Goal: Information Seeking & Learning: Learn about a topic

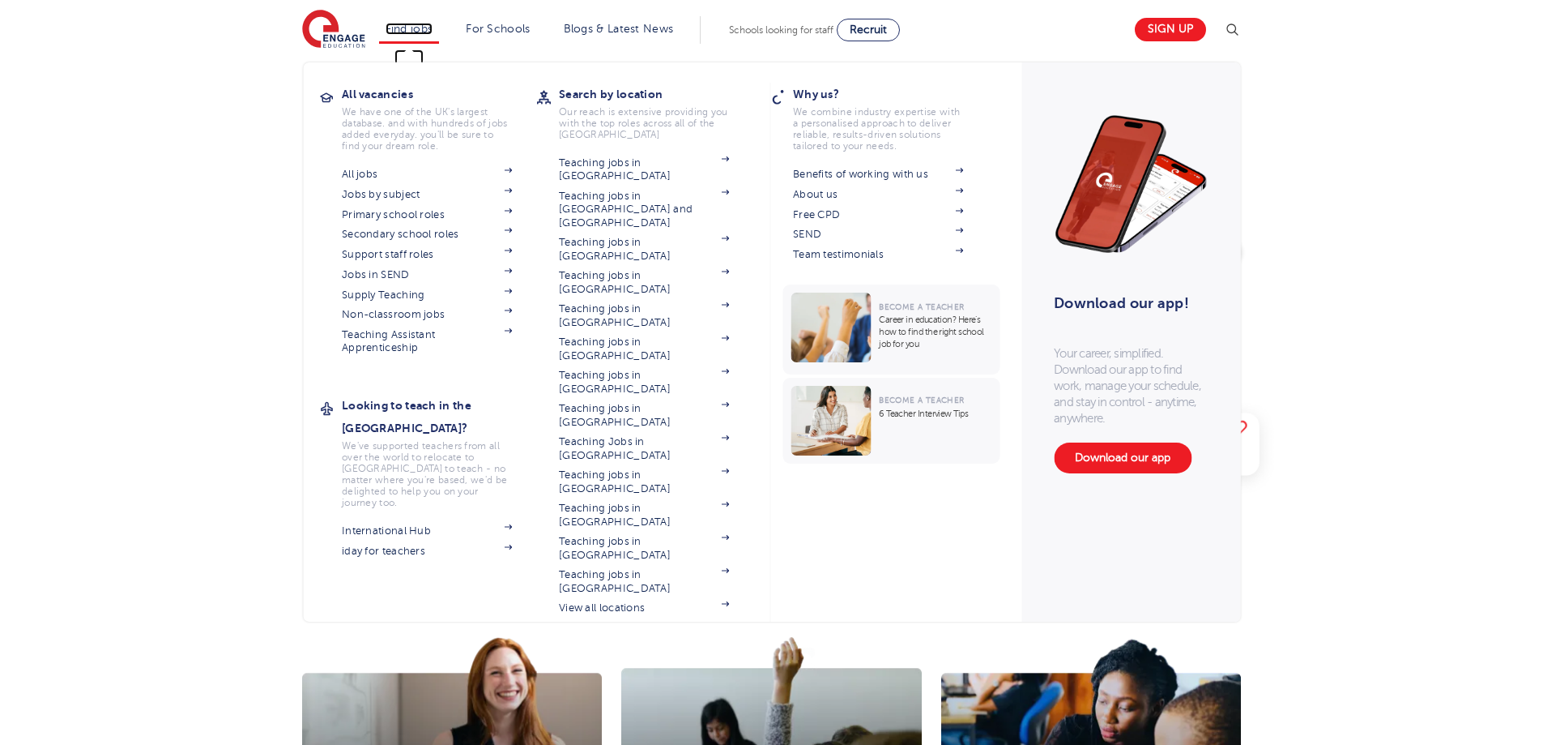
click at [421, 32] on link "Find jobs" at bounding box center [410, 29] width 48 height 12
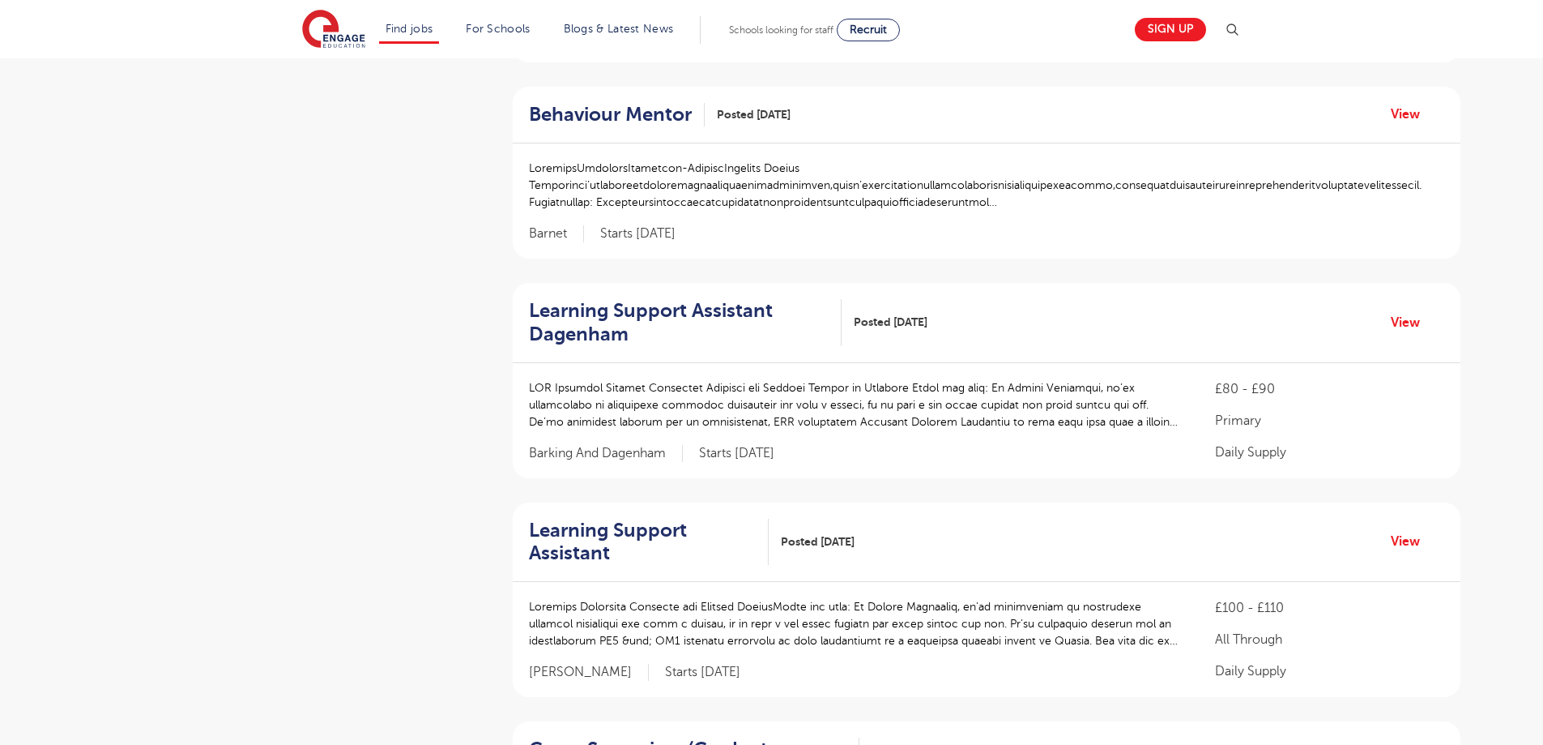
scroll to position [1134, 0]
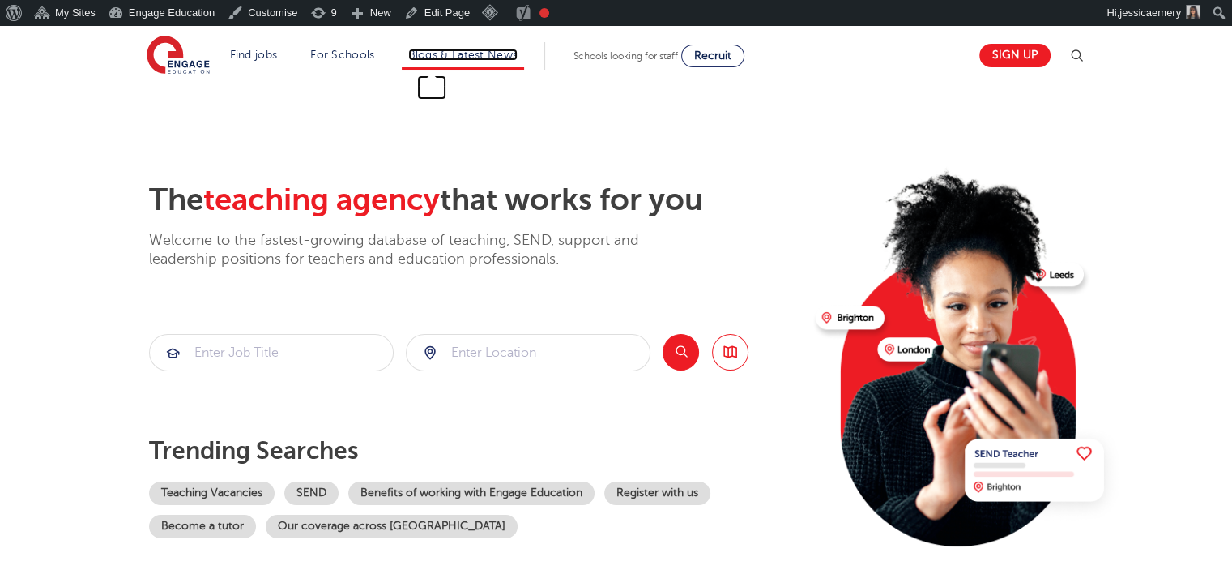
click at [473, 53] on link "Blogs & Latest News" at bounding box center [463, 55] width 110 height 12
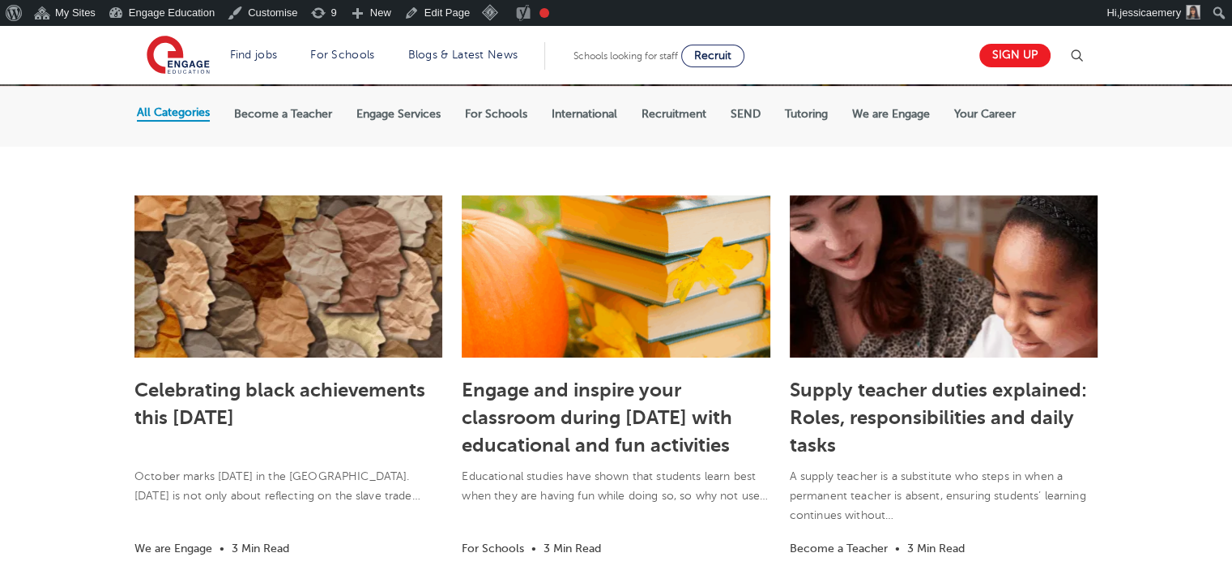
scroll to position [324, 0]
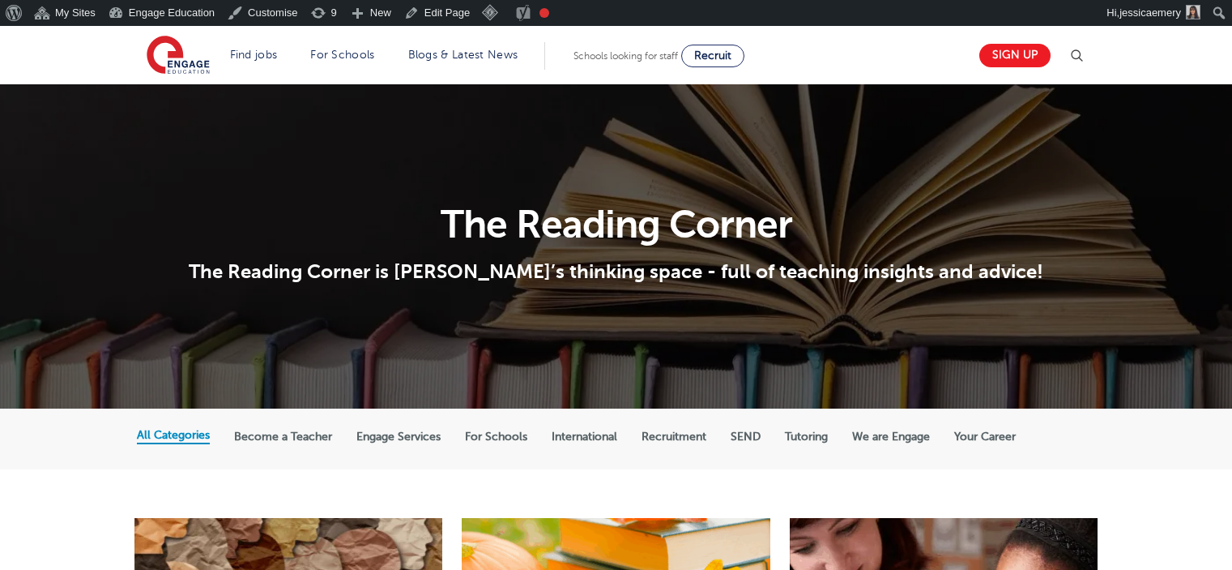
scroll to position [324, 0]
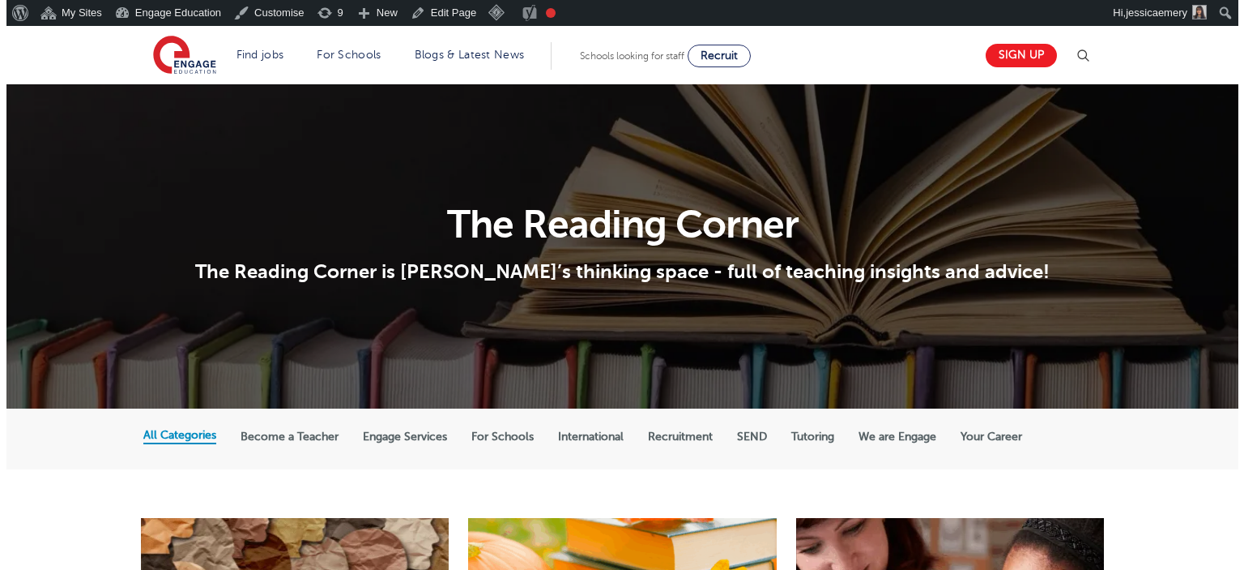
scroll to position [324, 0]
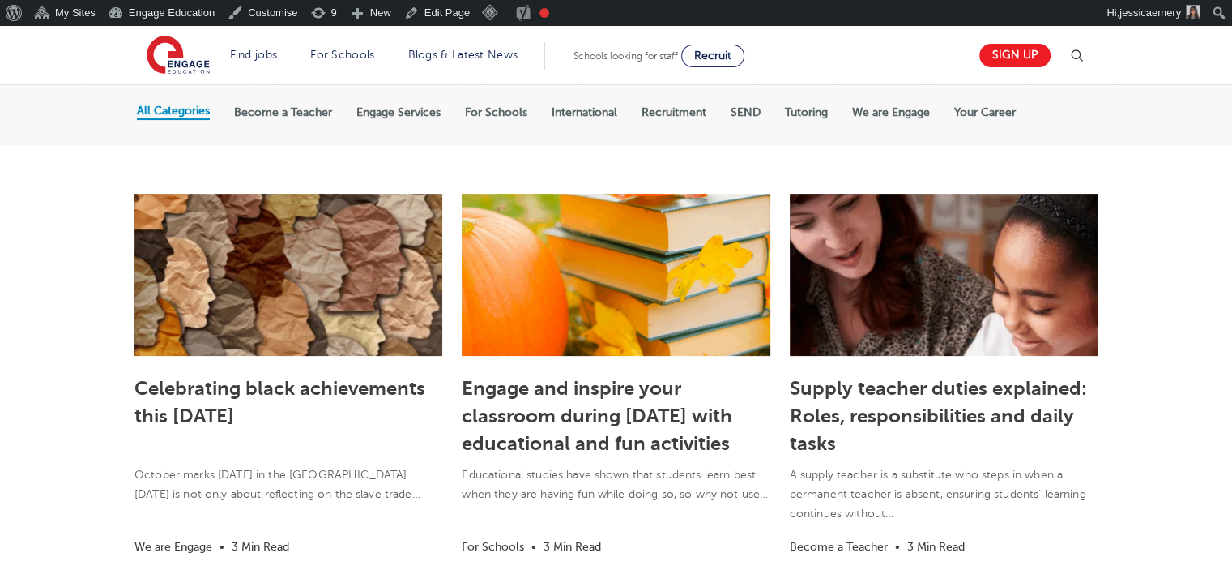
click at [1082, 52] on img at bounding box center [1076, 55] width 19 height 19
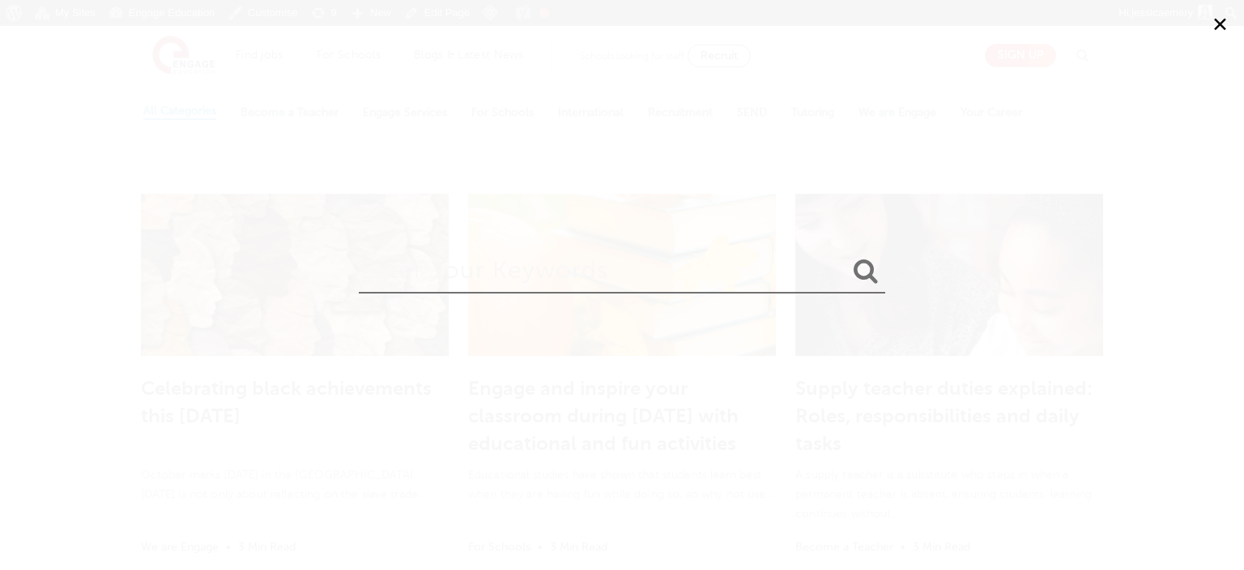
click at [678, 256] on input "search" at bounding box center [622, 267] width 527 height 53
type input "mental health"
click at [847, 257] on button "submit" at bounding box center [866, 272] width 39 height 30
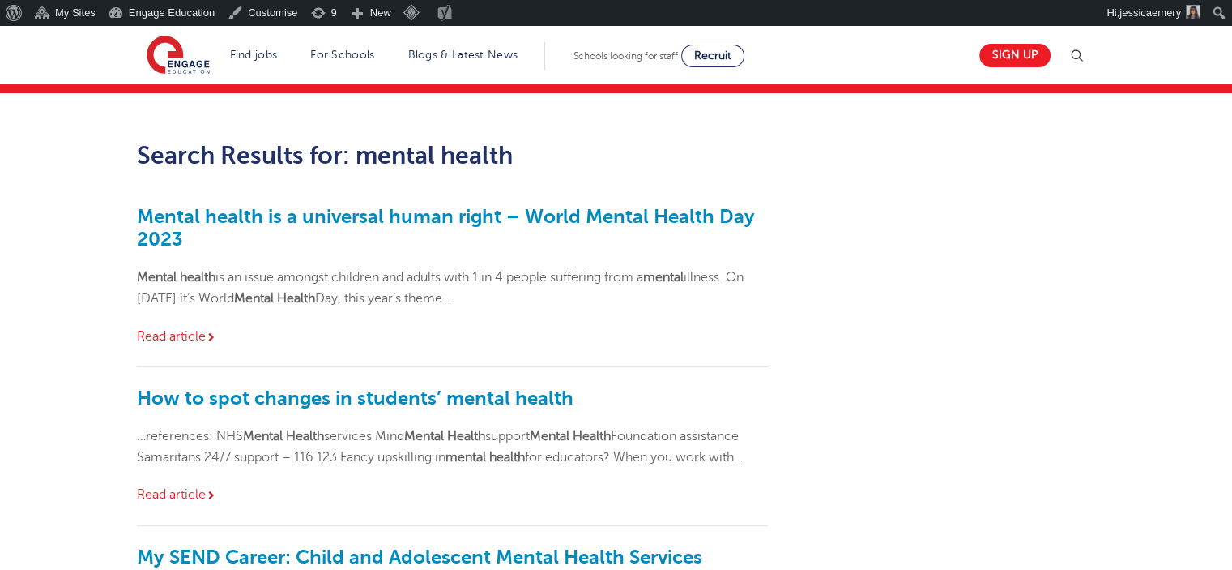
scroll to position [162, 0]
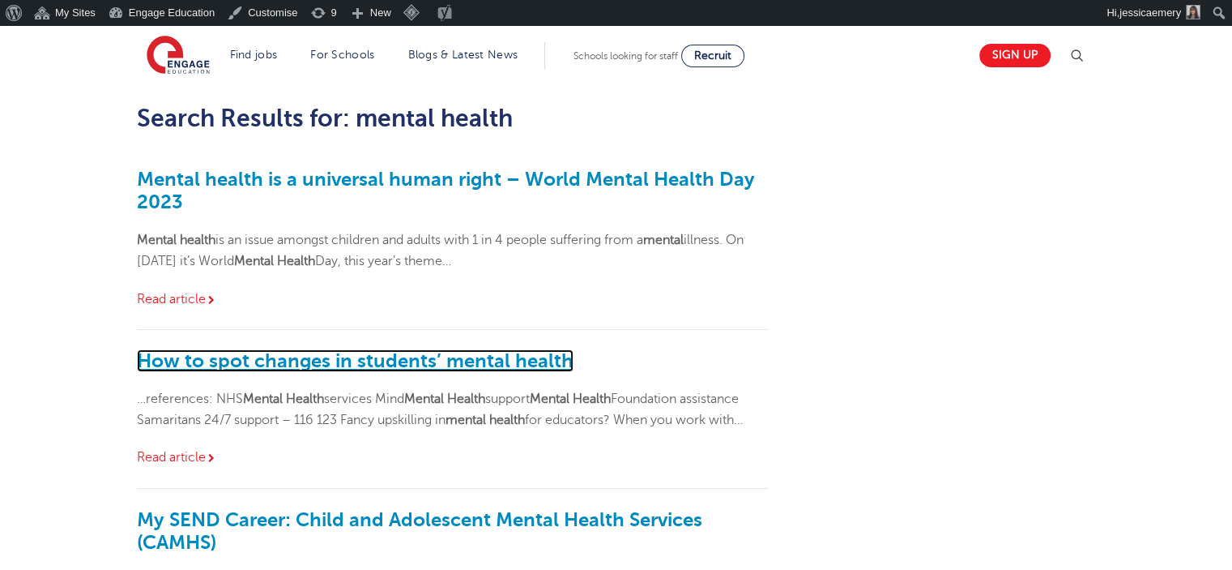
click at [491, 361] on link "How to spot changes in students’ mental health" at bounding box center [355, 360] width 437 height 23
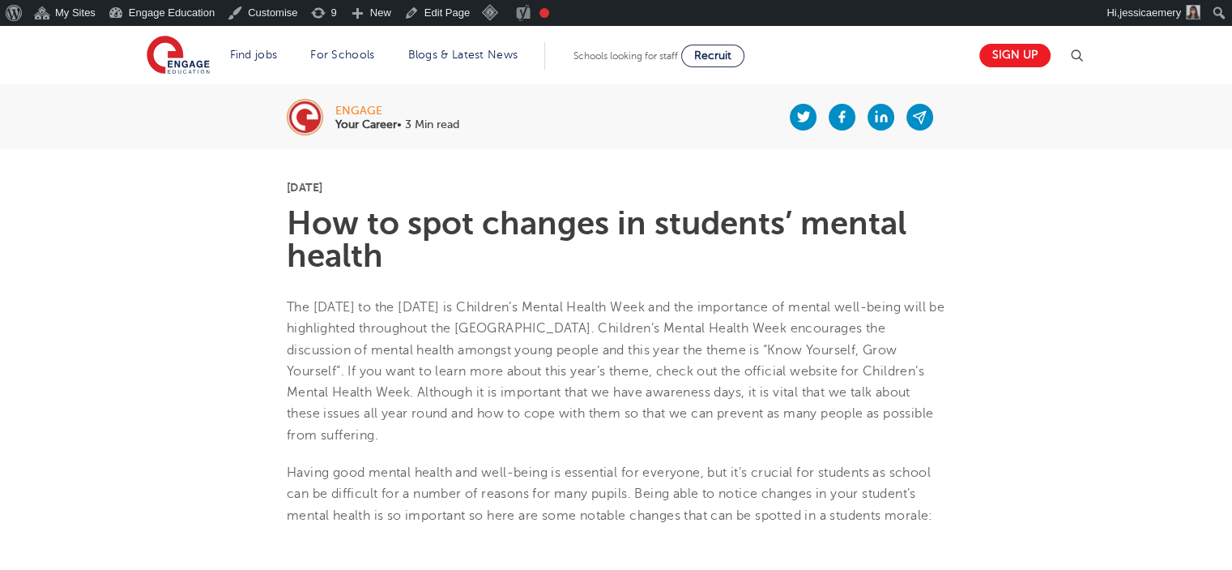
scroll to position [405, 0]
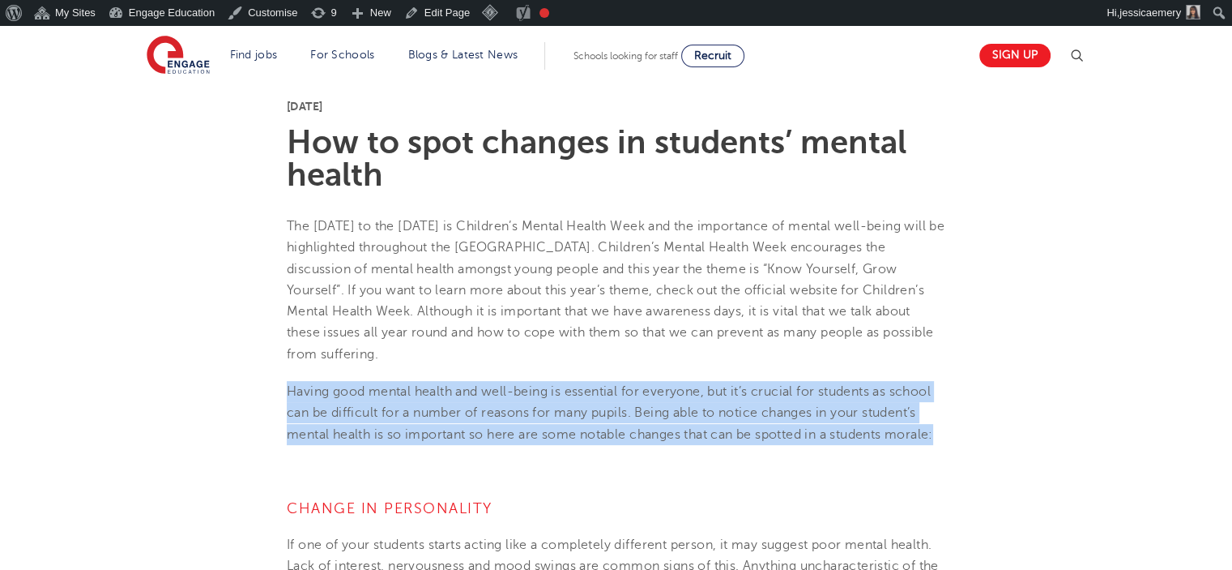
drag, startPoint x: 275, startPoint y: 362, endPoint x: 1018, endPoint y: 420, distance: 745.2
copy p "Having good mental health and well-being is essential for everyone, but it’s cr…"
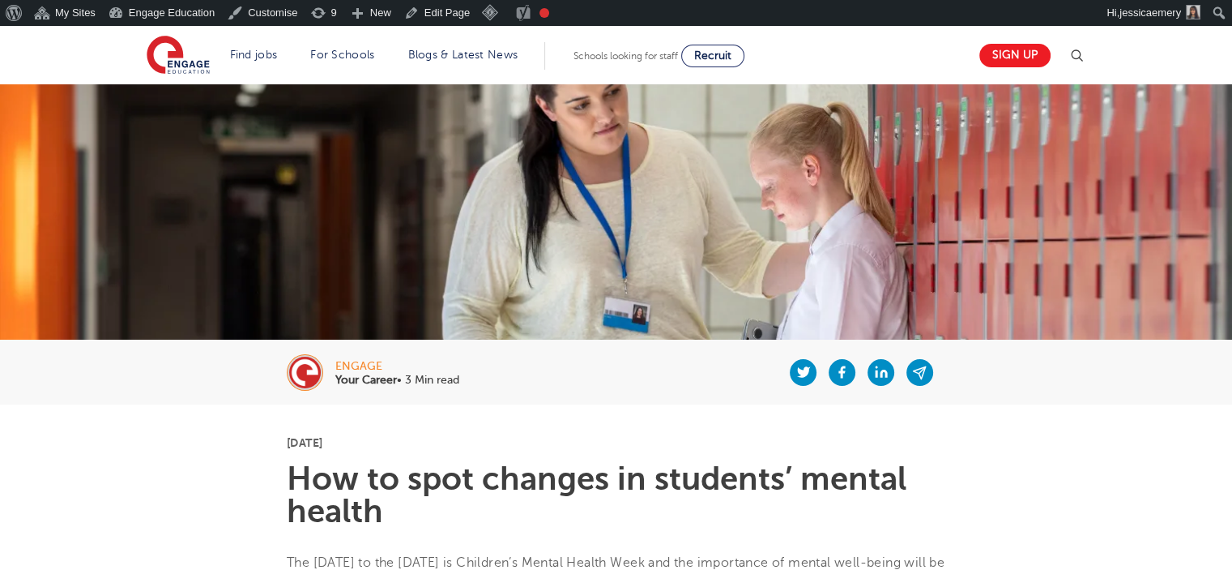
scroll to position [0, 0]
